Goal: Task Accomplishment & Management: Manage account settings

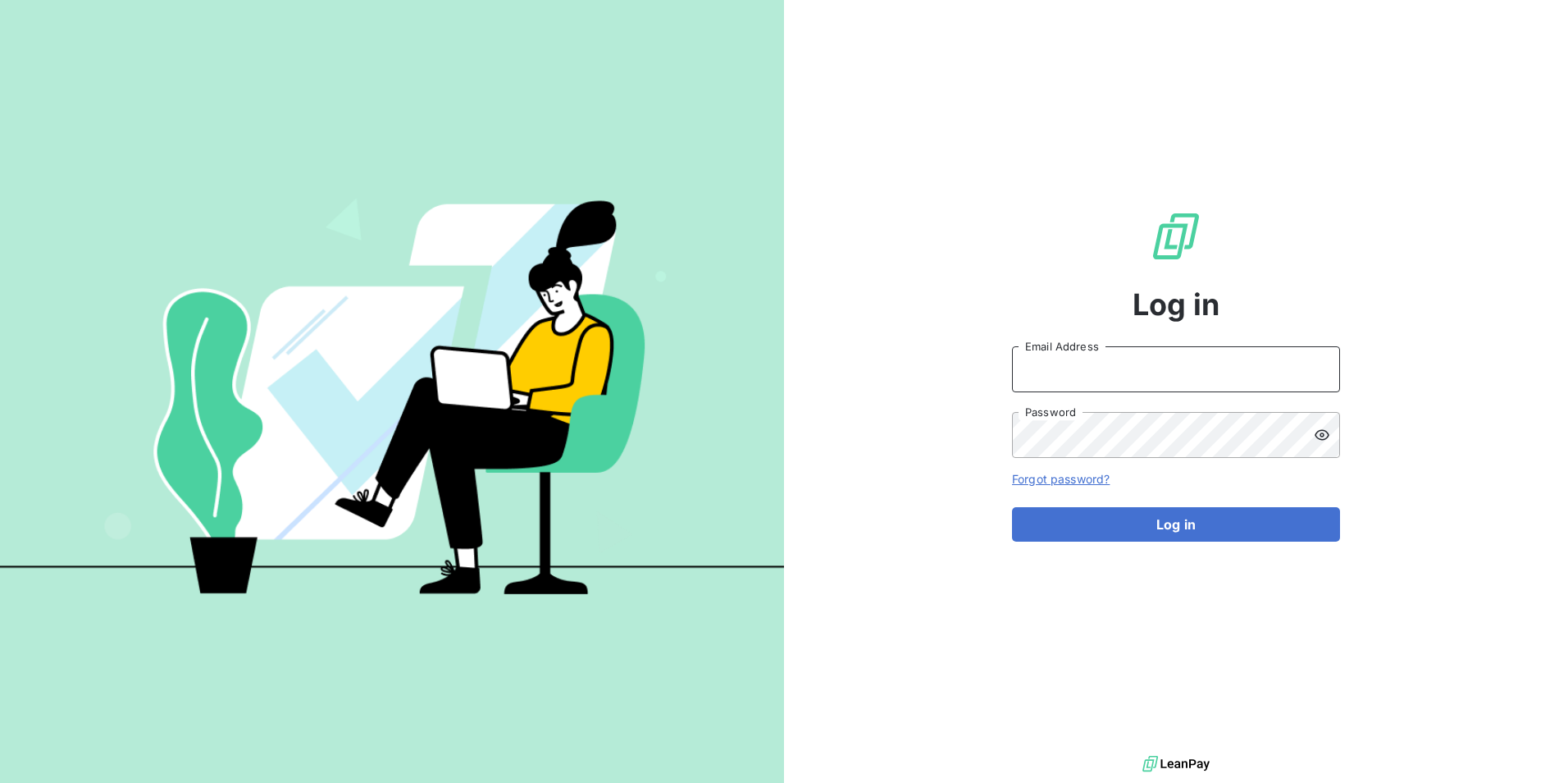
click at [1091, 378] on input "Email Address" at bounding box center [1176, 368] width 328 height 46
type input "[EMAIL_ADDRESS][DOMAIN_NAME]"
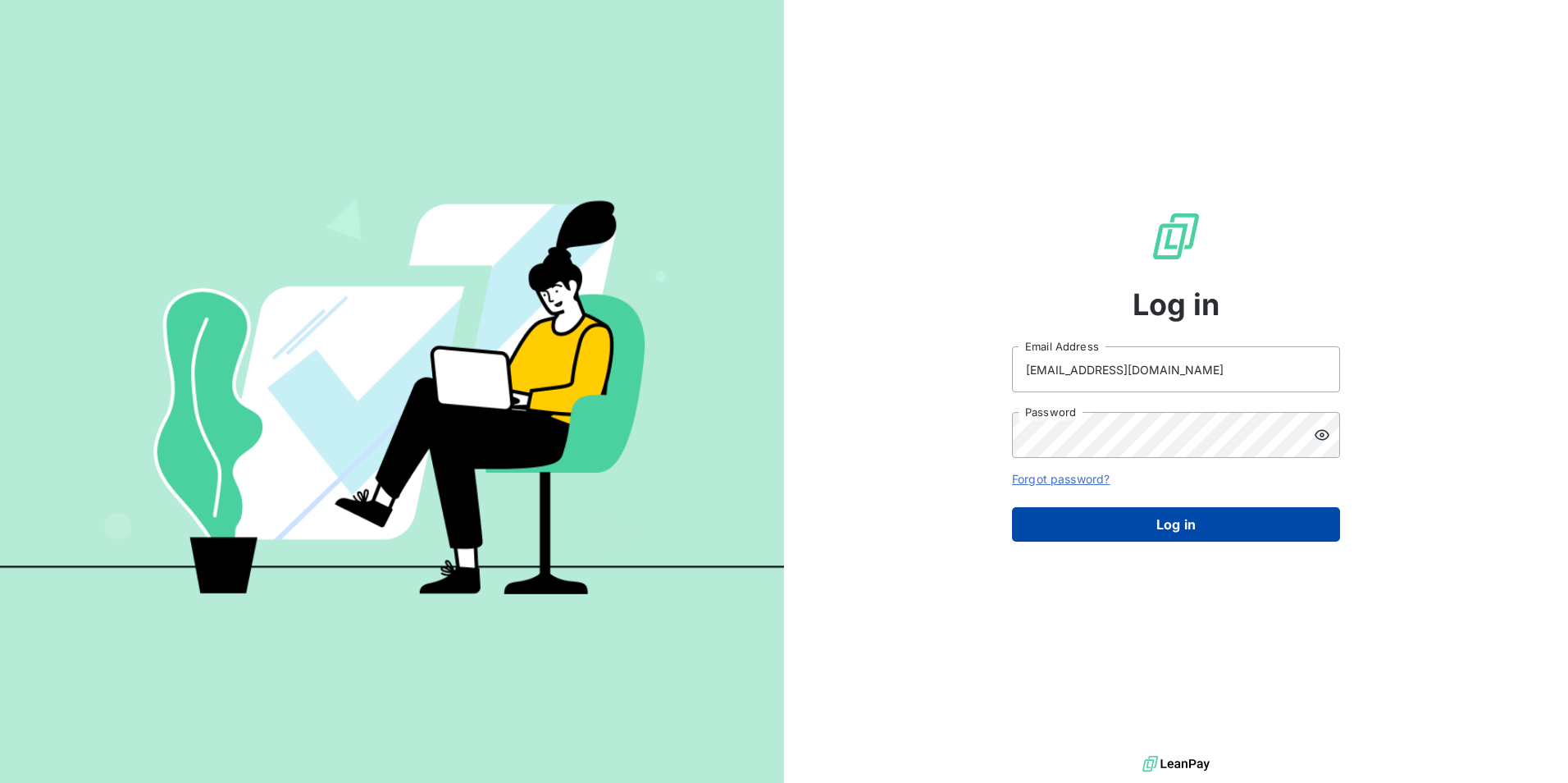
click at [1110, 521] on button "Log in" at bounding box center [1176, 524] width 328 height 35
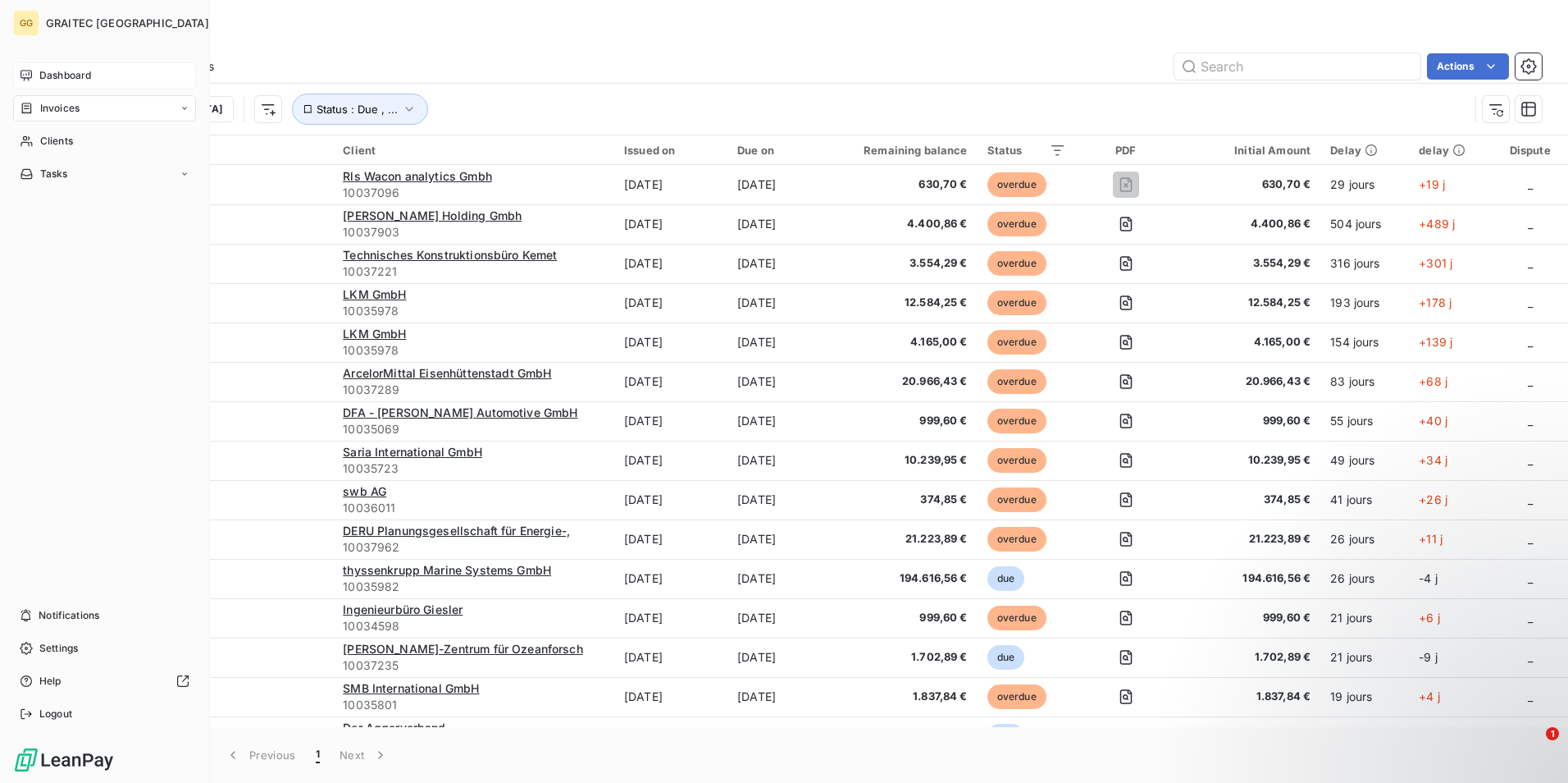
click at [60, 72] on span "Dashboard" at bounding box center [65, 75] width 51 height 15
